Goal: Transaction & Acquisition: Book appointment/travel/reservation

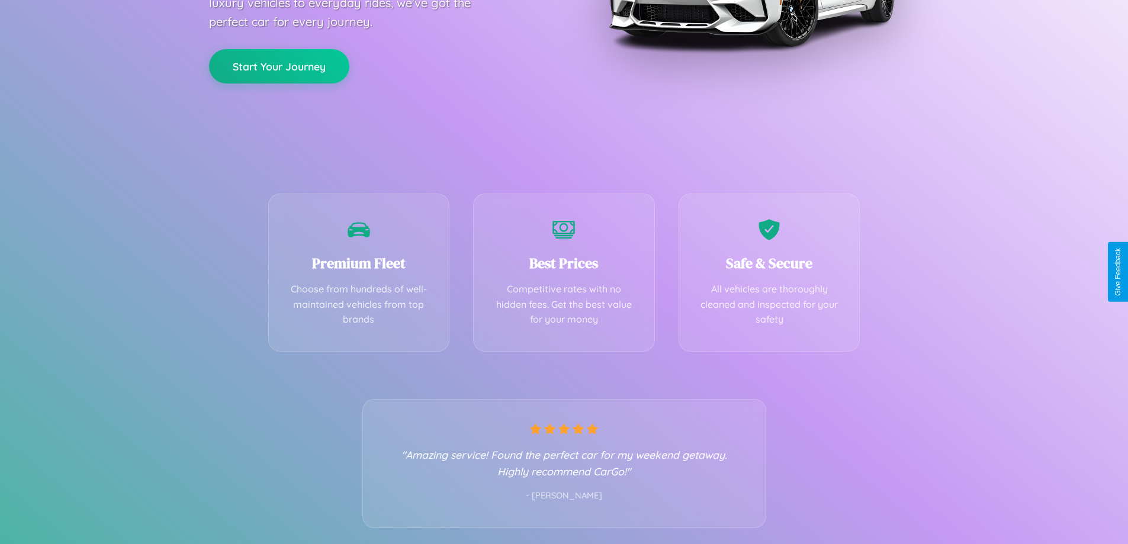
scroll to position [233, 0]
click at [564, 272] on div "Best Prices Competitive rates with no hidden fees. Get the best value for your …" at bounding box center [564, 269] width 182 height 158
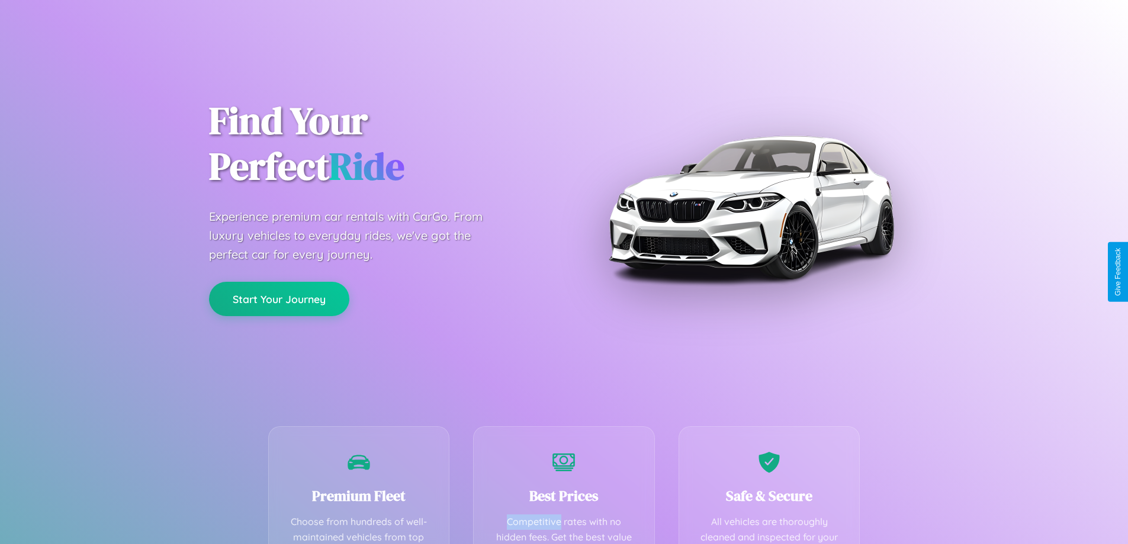
scroll to position [345, 0]
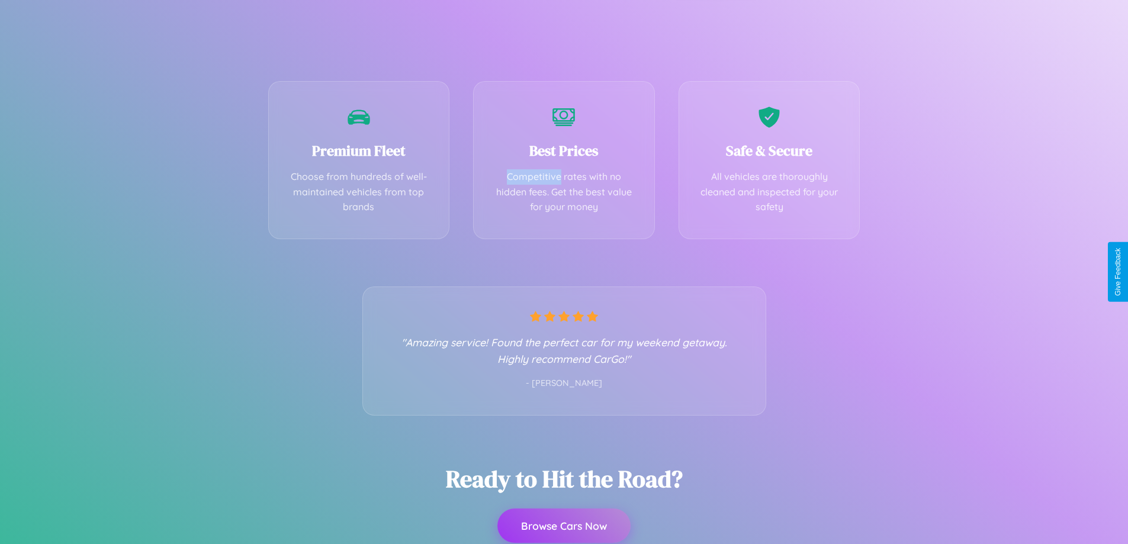
click at [564, 526] on button "Browse Cars Now" at bounding box center [563, 526] width 133 height 34
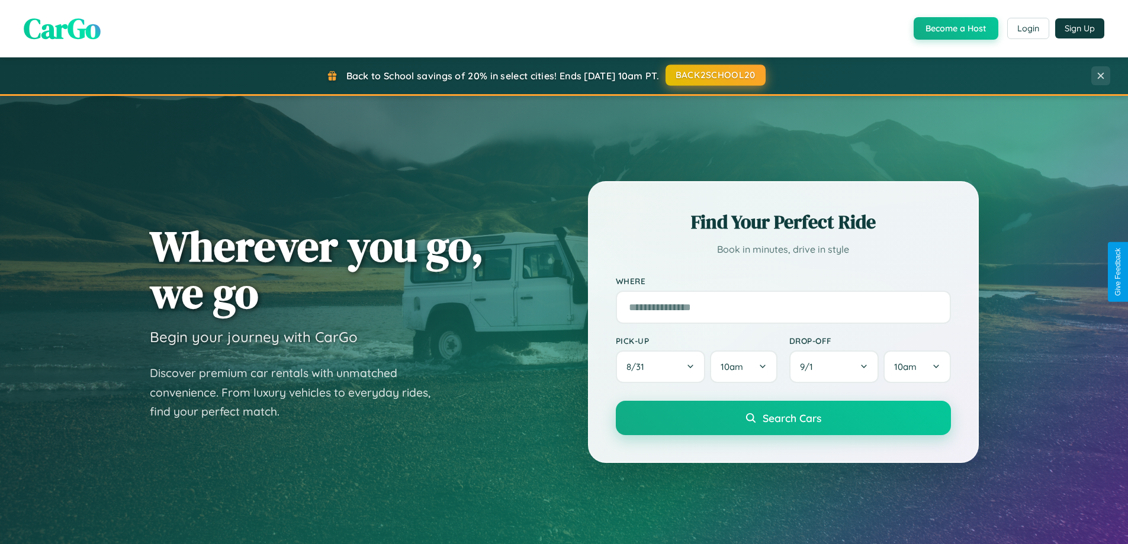
click at [715, 76] on button "BACK2SCHOOL20" at bounding box center [716, 75] width 100 height 21
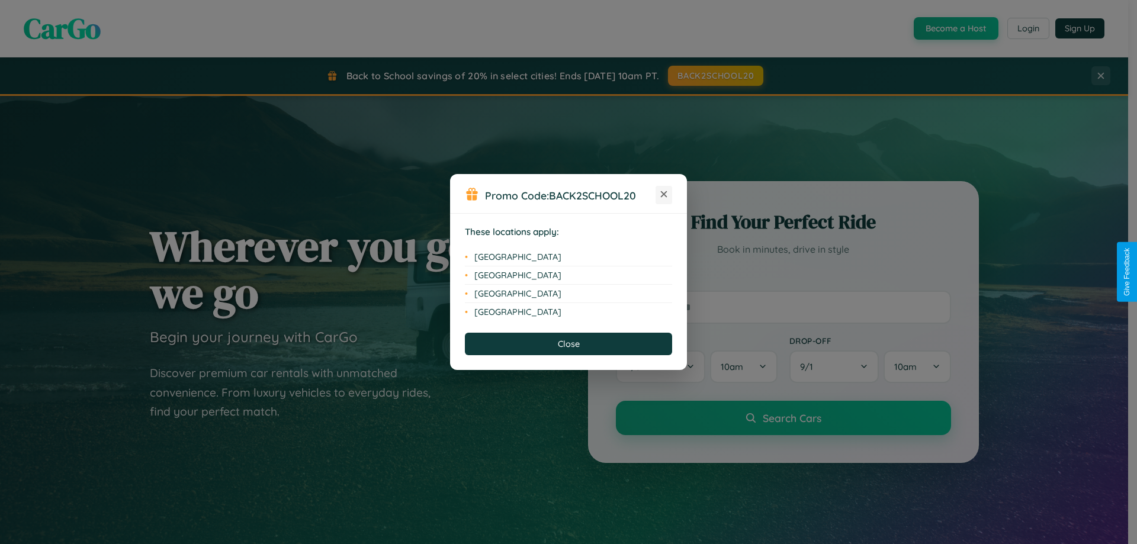
click at [664, 195] on icon at bounding box center [664, 194] width 7 height 7
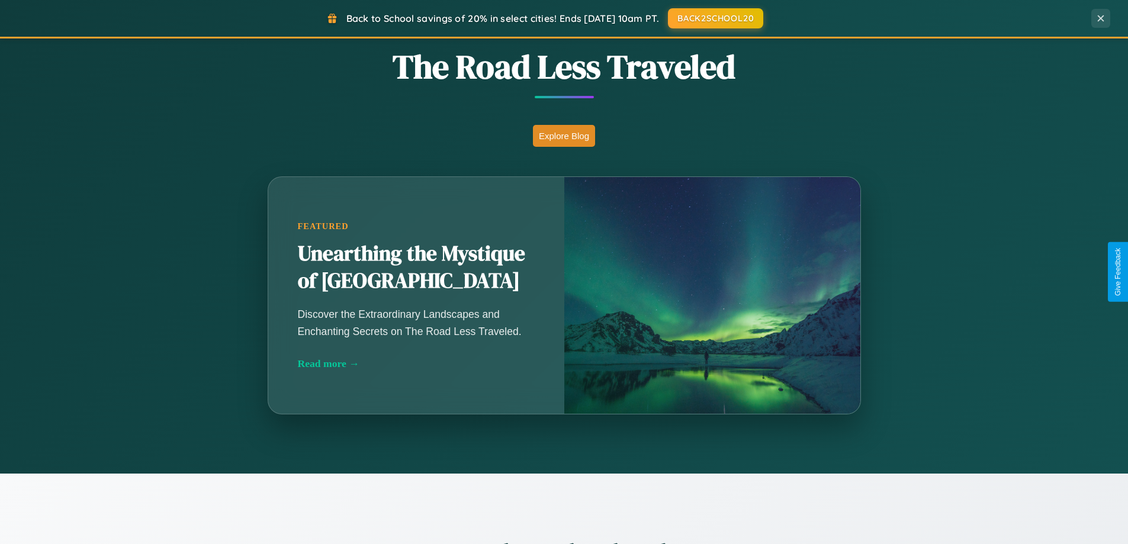
scroll to position [1903, 0]
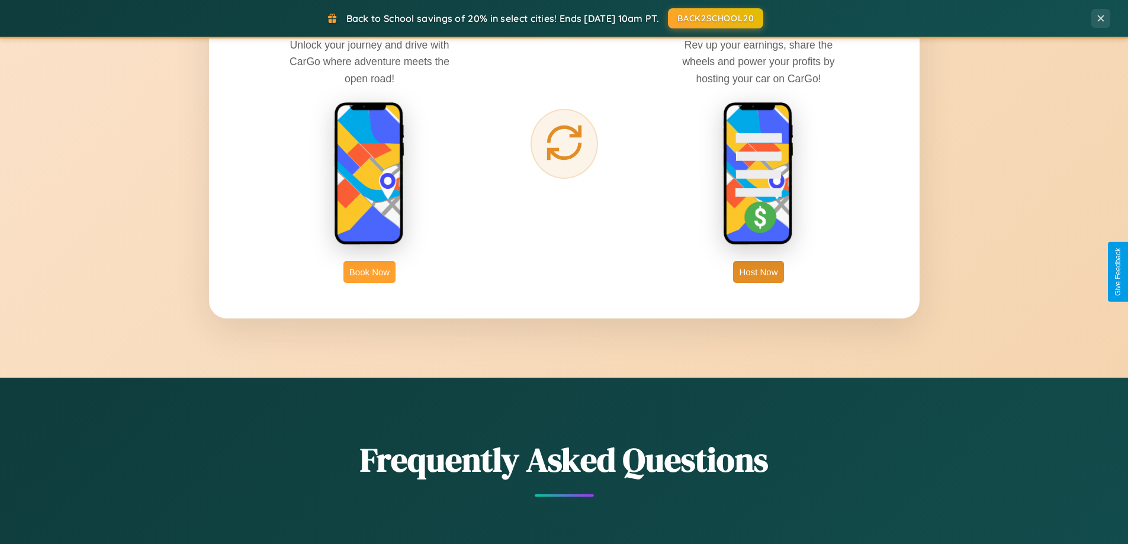
click at [370, 272] on button "Book Now" at bounding box center [369, 272] width 52 height 22
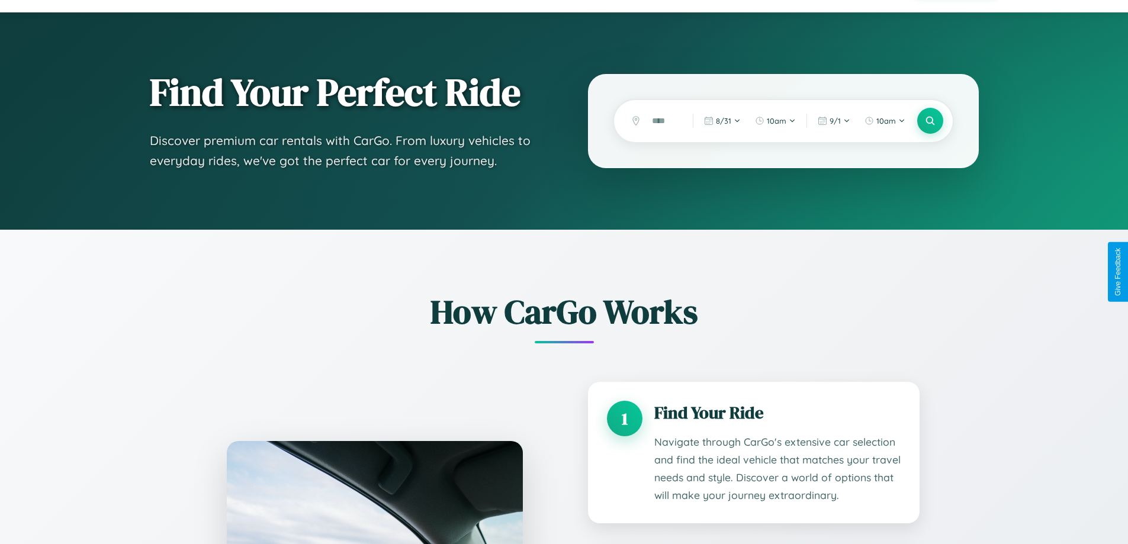
scroll to position [1589, 0]
